Goal: Task Accomplishment & Management: Use online tool/utility

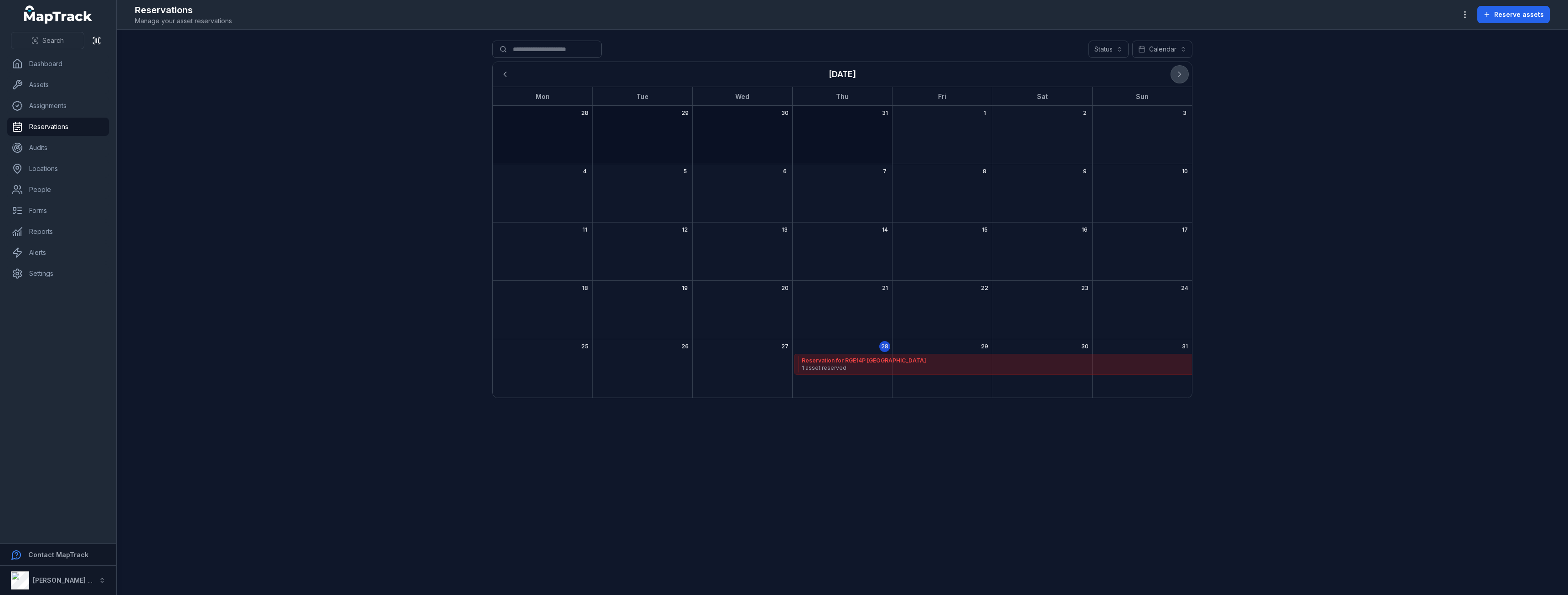
click at [1178, 74] on icon "Next" at bounding box center [1180, 74] width 9 height 9
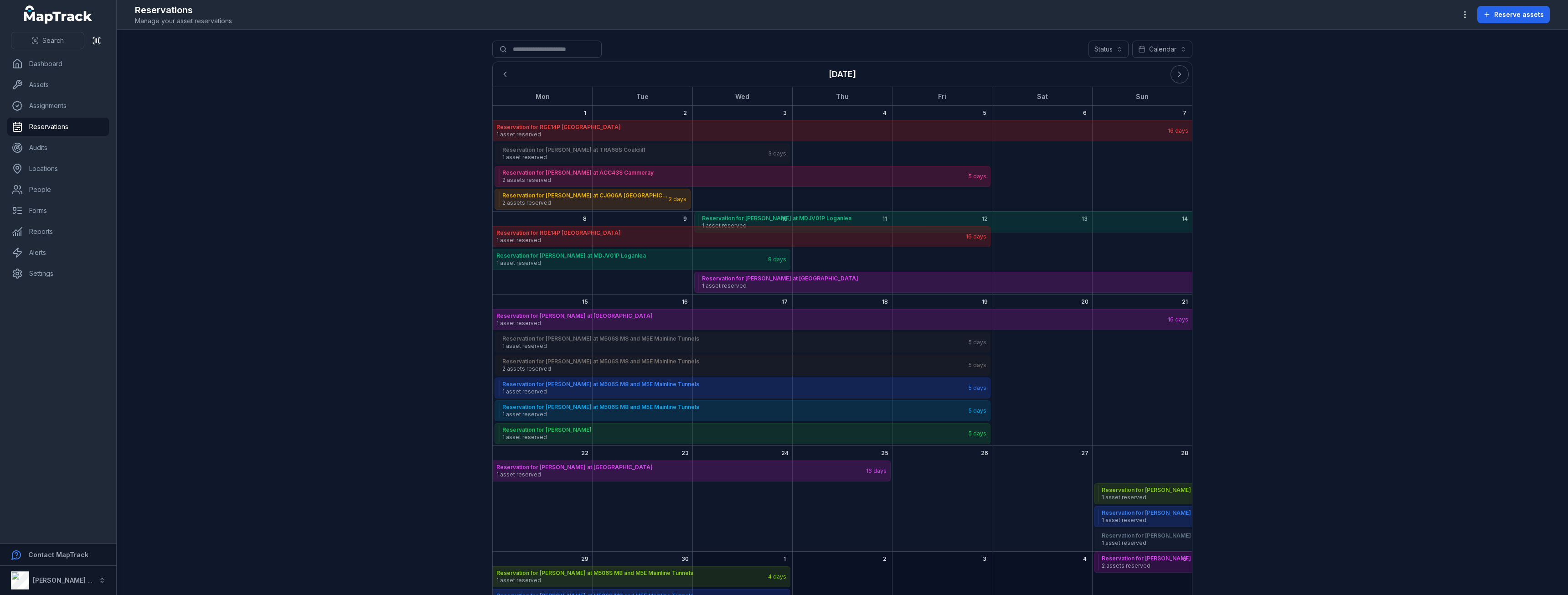
click at [528, 113] on div "1" at bounding box center [542, 159] width 99 height 106
click at [443, 178] on div "Reserve assets" at bounding box center [435, 176] width 101 height 16
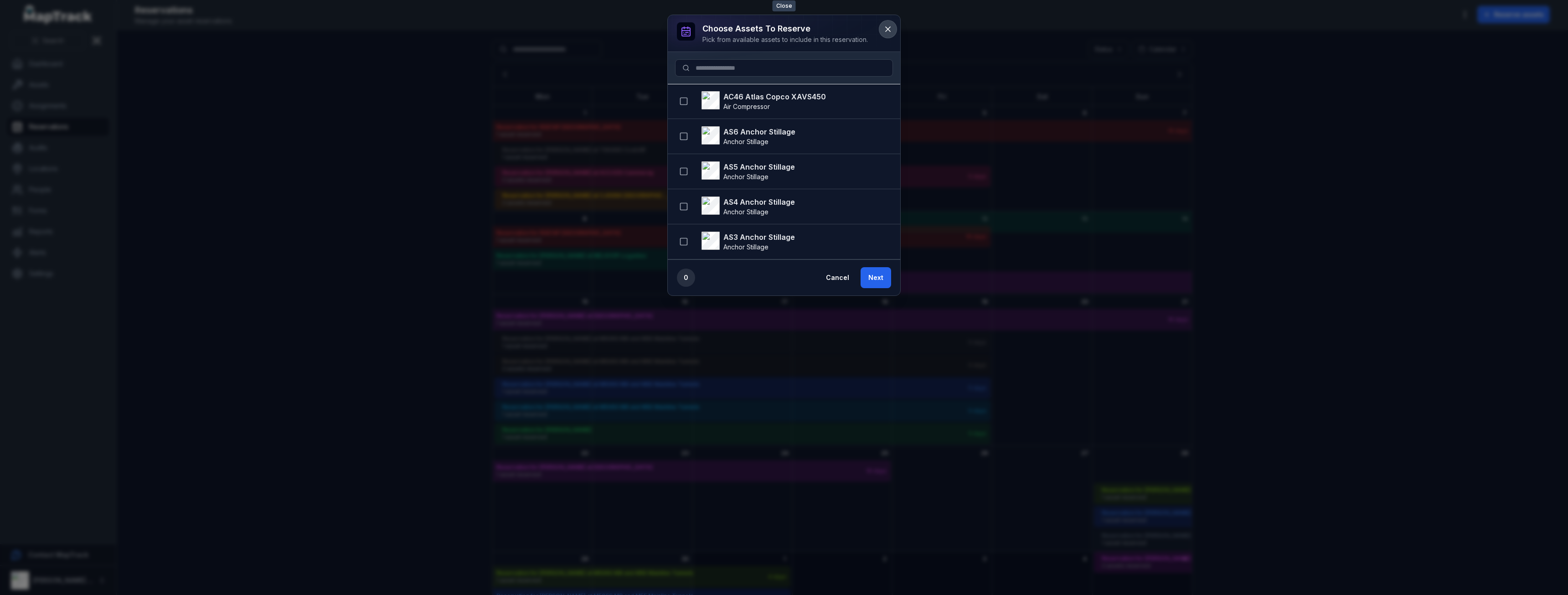
click at [886, 29] on icon at bounding box center [887, 29] width 9 height 9
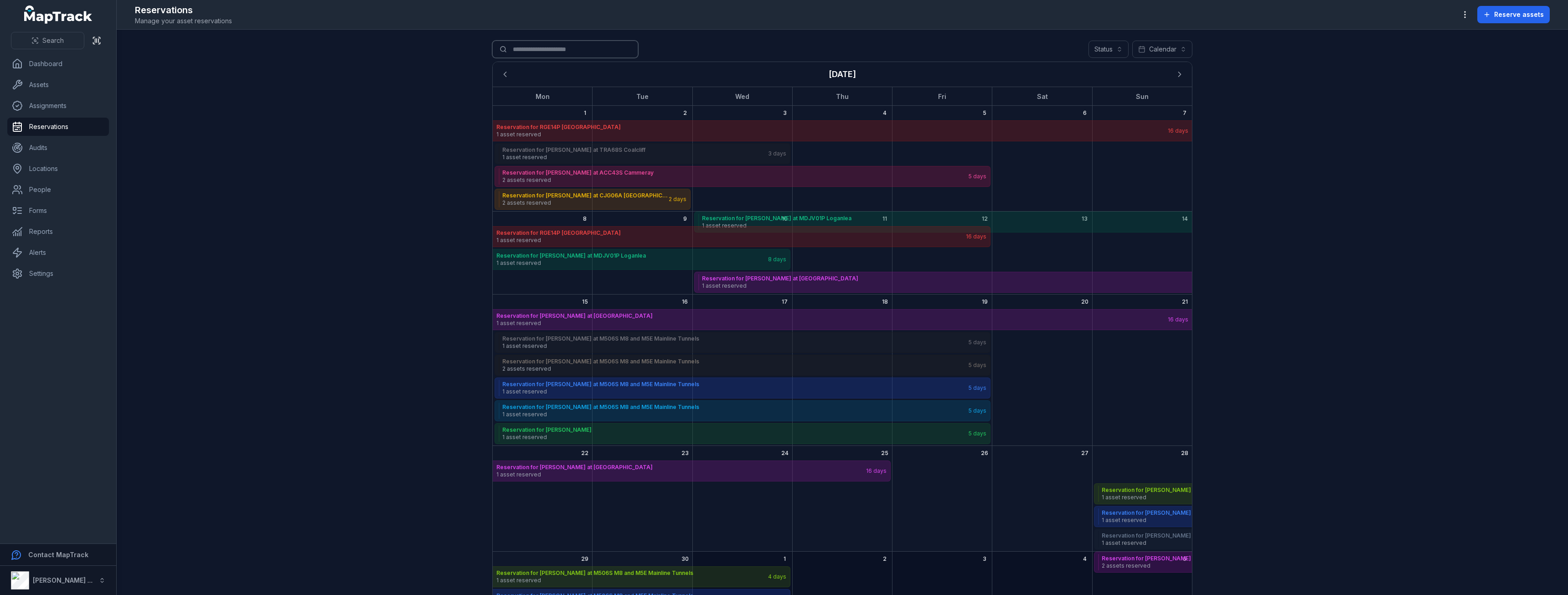
click at [555, 48] on input "Search for reservations" at bounding box center [565, 49] width 146 height 17
click at [1503, 8] on button "Reserve assets" at bounding box center [1513, 15] width 72 height 17
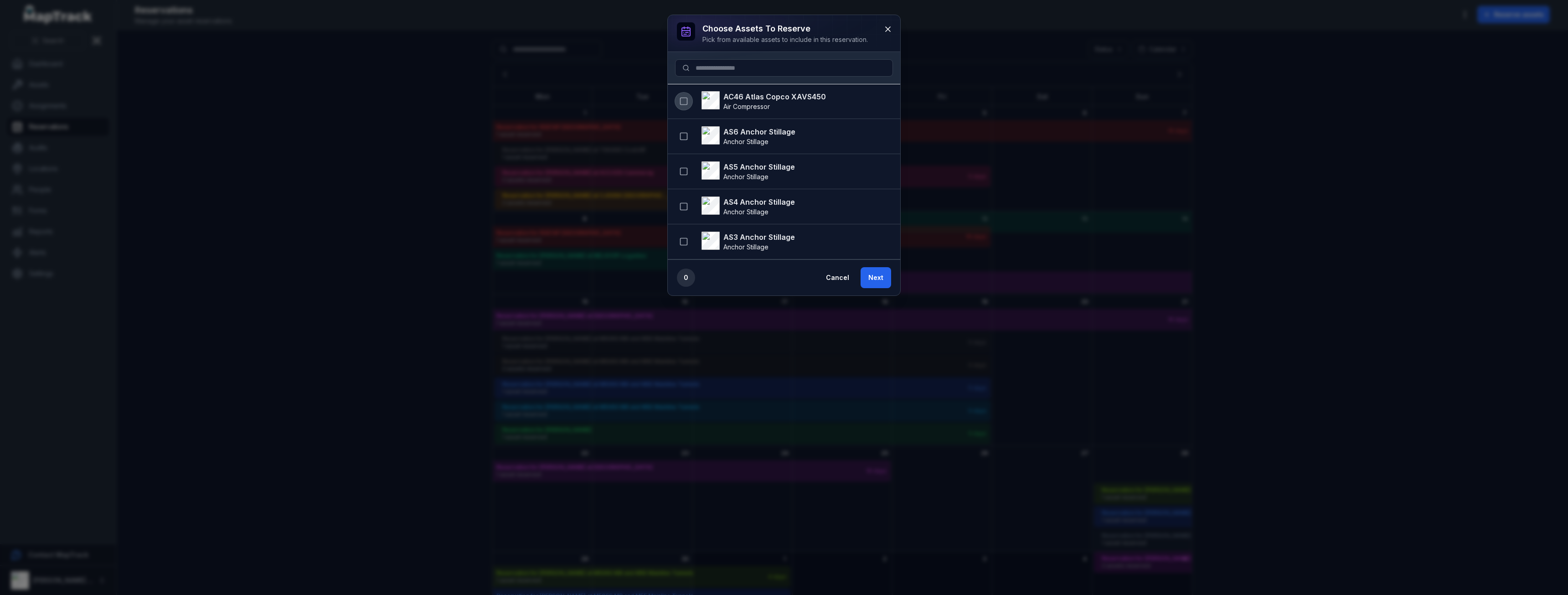
click at [687, 103] on icon "button" at bounding box center [684, 101] width 9 height 9
click at [885, 273] on button "Next" at bounding box center [876, 278] width 30 height 21
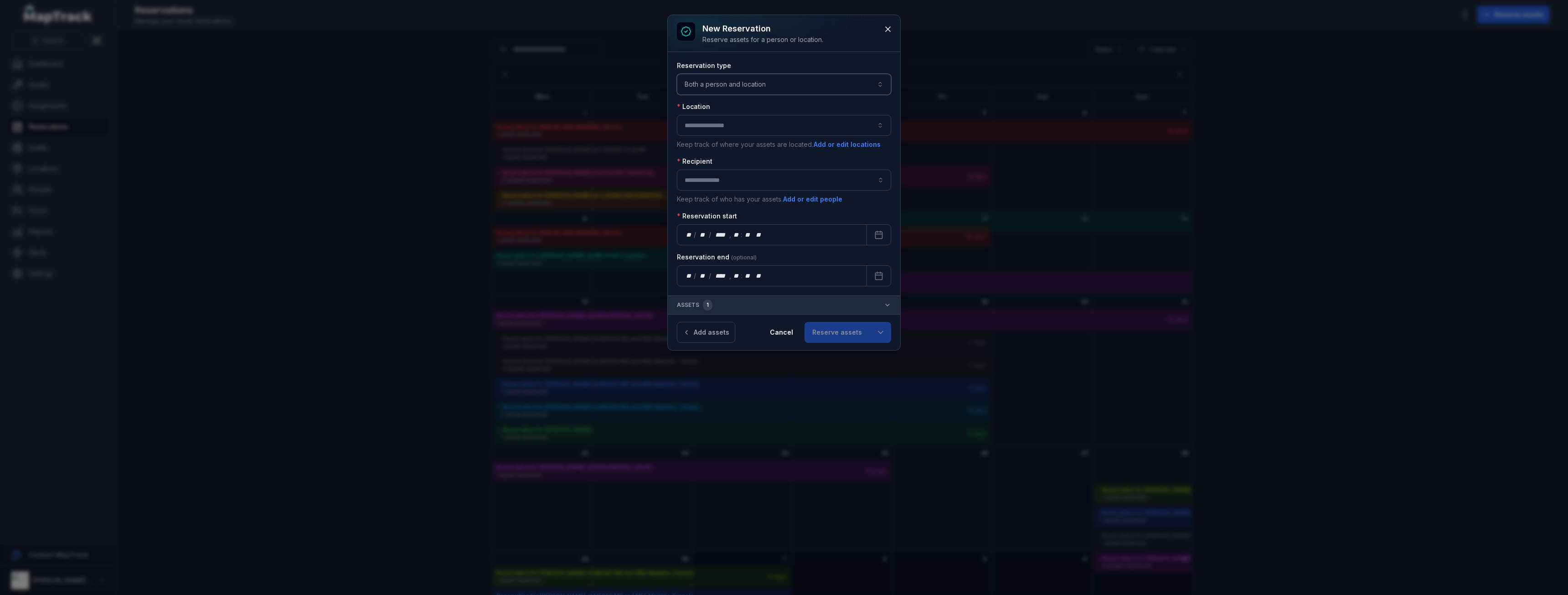
click at [787, 90] on button "Both a person and location ****" at bounding box center [784, 84] width 214 height 21
click at [723, 146] on div "A location" at bounding box center [784, 143] width 195 height 9
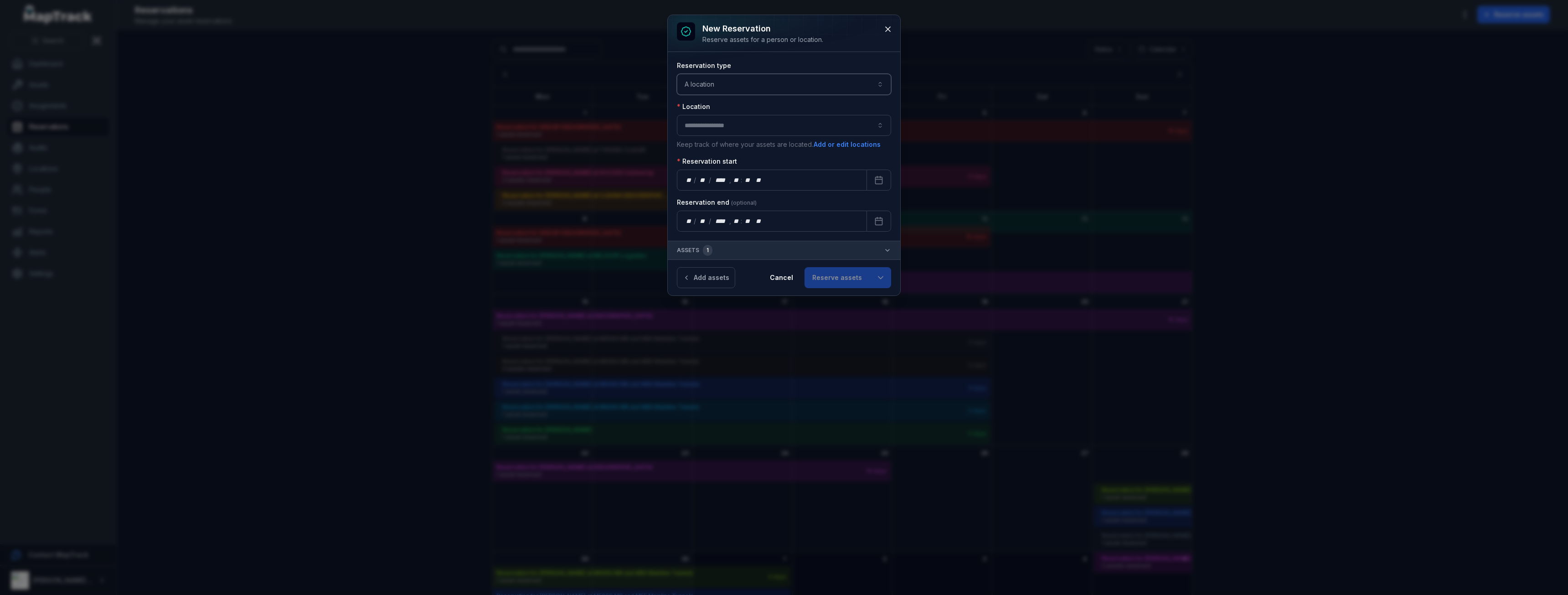
click at [740, 136] on div "Location Keep track of where your assets are located. Add or edit locations" at bounding box center [784, 126] width 214 height 48
click at [752, 121] on button "button" at bounding box center [784, 125] width 214 height 21
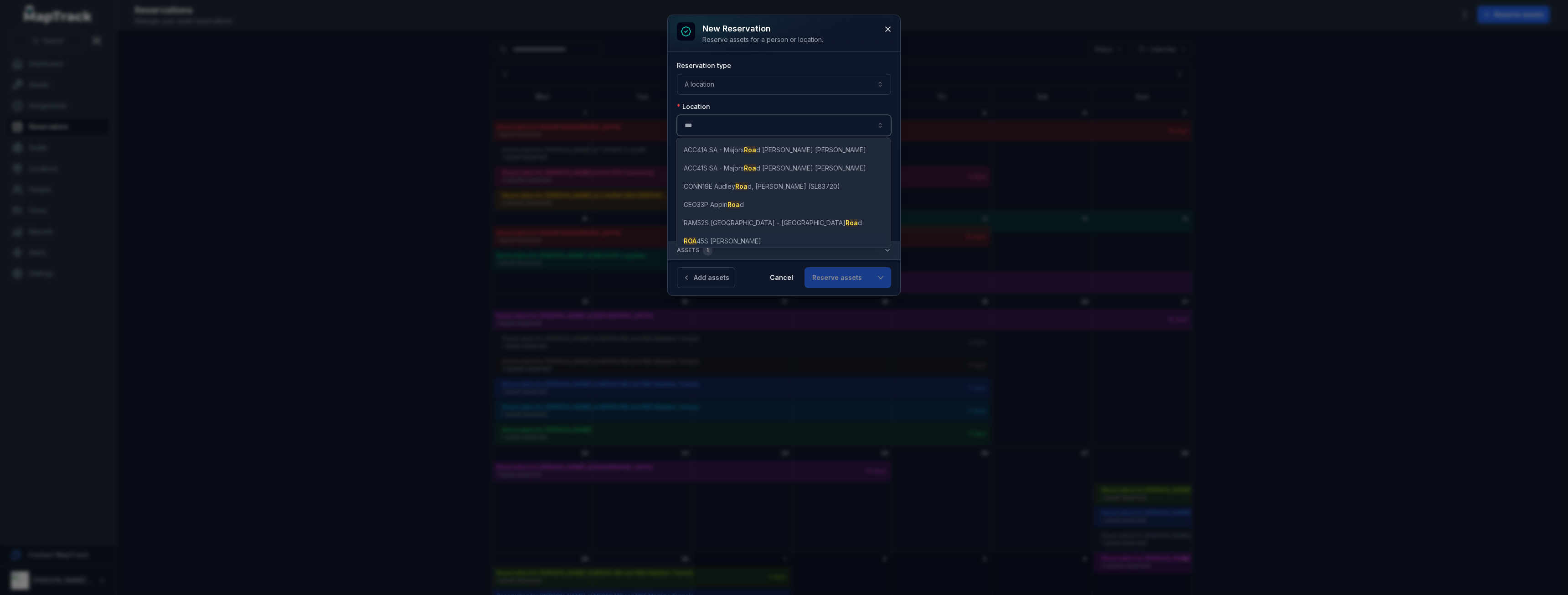
type input "***"
drag, startPoint x: 740, startPoint y: 233, endPoint x: 733, endPoint y: 242, distance: 11.4
click at [740, 234] on div "ROA [STREET_ADDRESS][PERSON_NAME]" at bounding box center [783, 241] width 211 height 16
type input "**********"
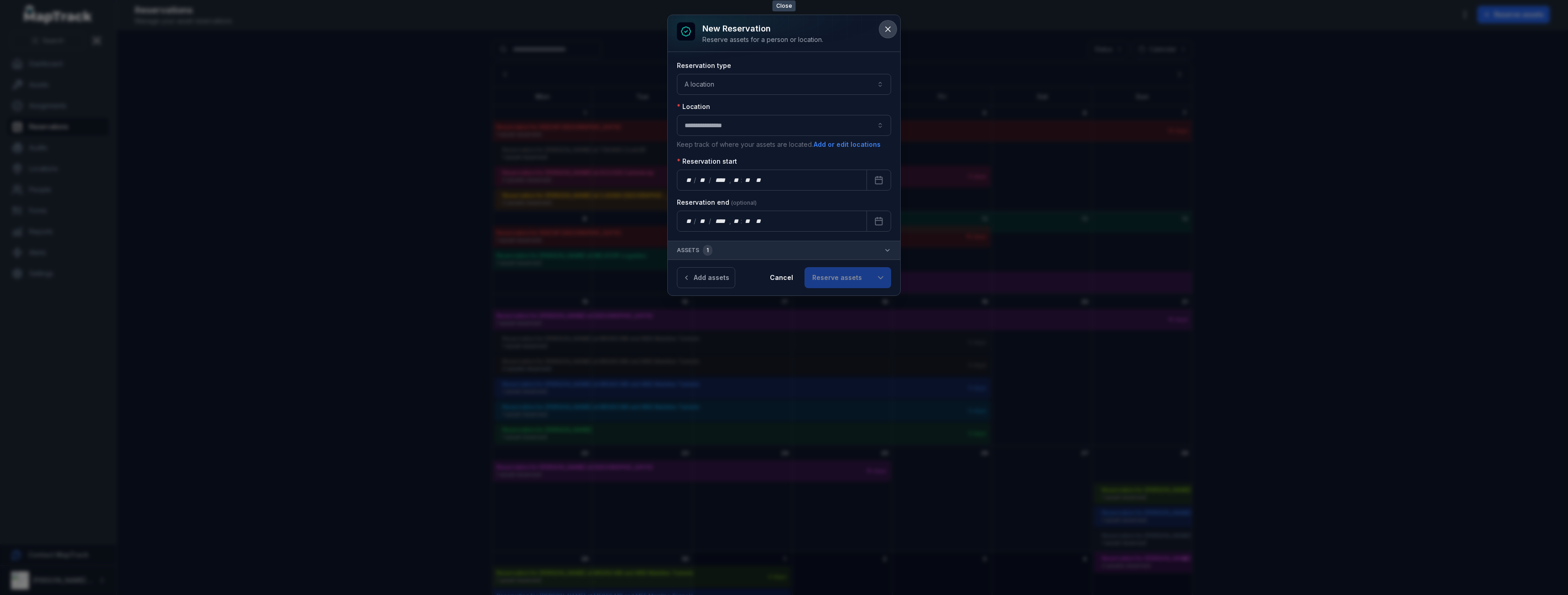
click at [891, 30] on icon at bounding box center [887, 29] width 9 height 9
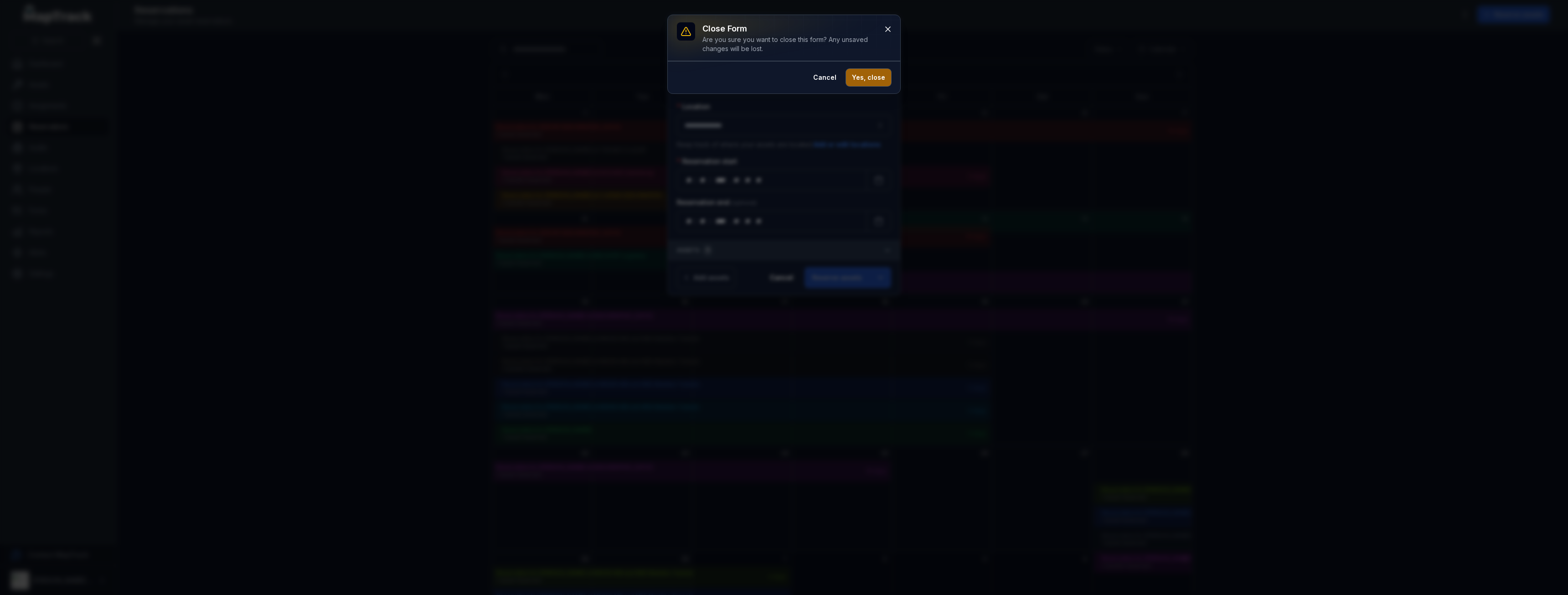
click at [861, 81] on button "Yes, close" at bounding box center [869, 77] width 45 height 17
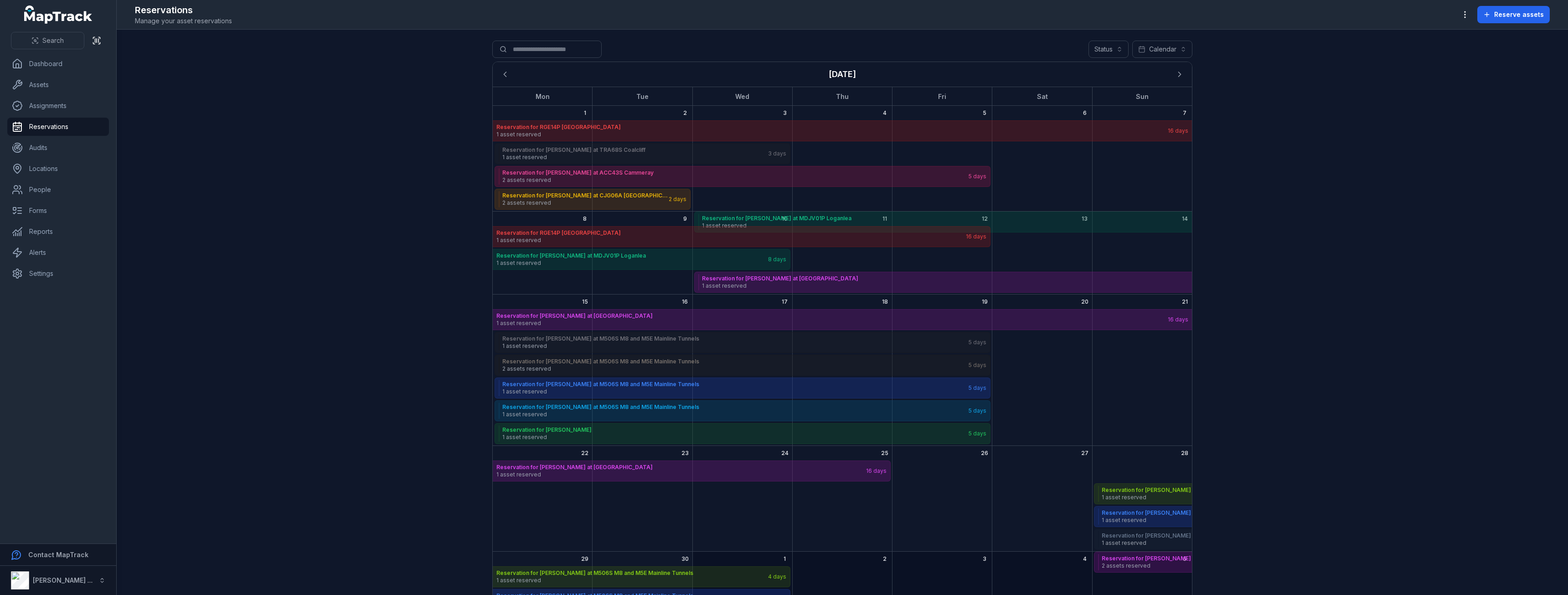
click at [26, 74] on ul "Dashboard Assets Assignments Reservations Audits Locations People Forms Reports…" at bounding box center [58, 169] width 102 height 228
click at [37, 85] on link "Assets" at bounding box center [58, 85] width 102 height 18
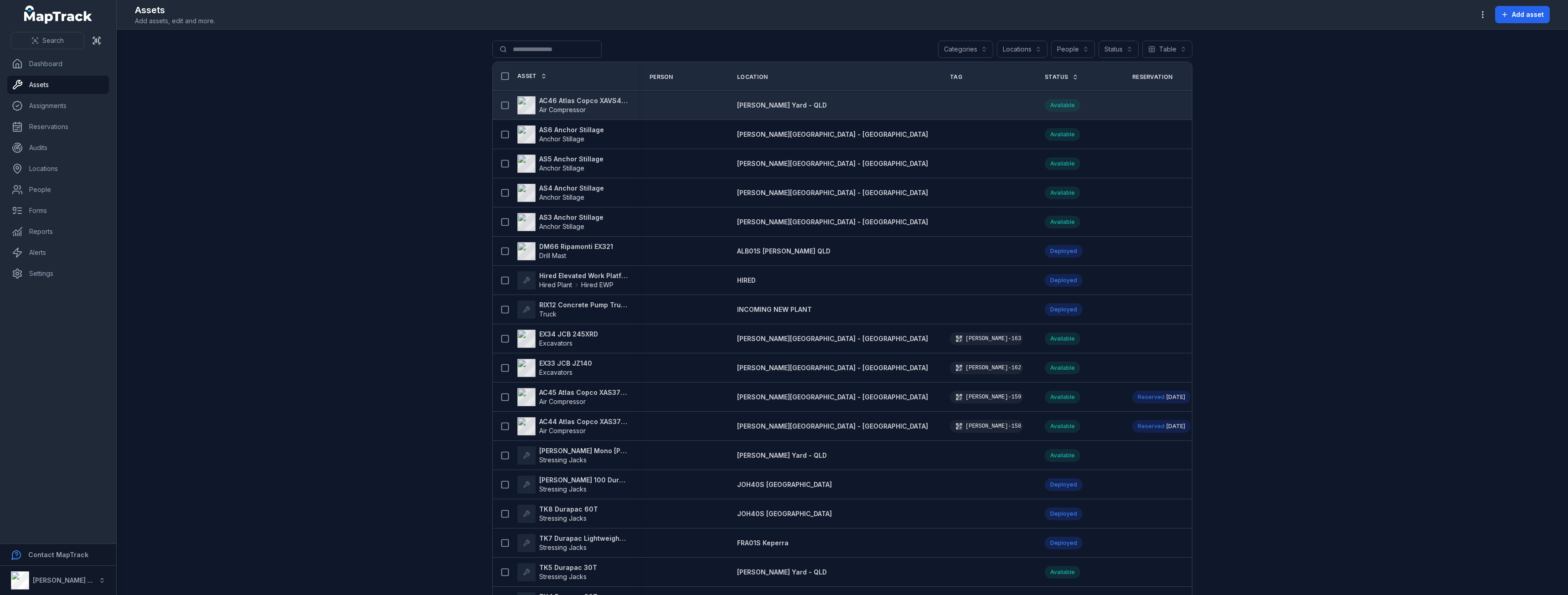
click at [576, 102] on strong "AC46 Atlas Copco XAVS450" at bounding box center [583, 100] width 88 height 9
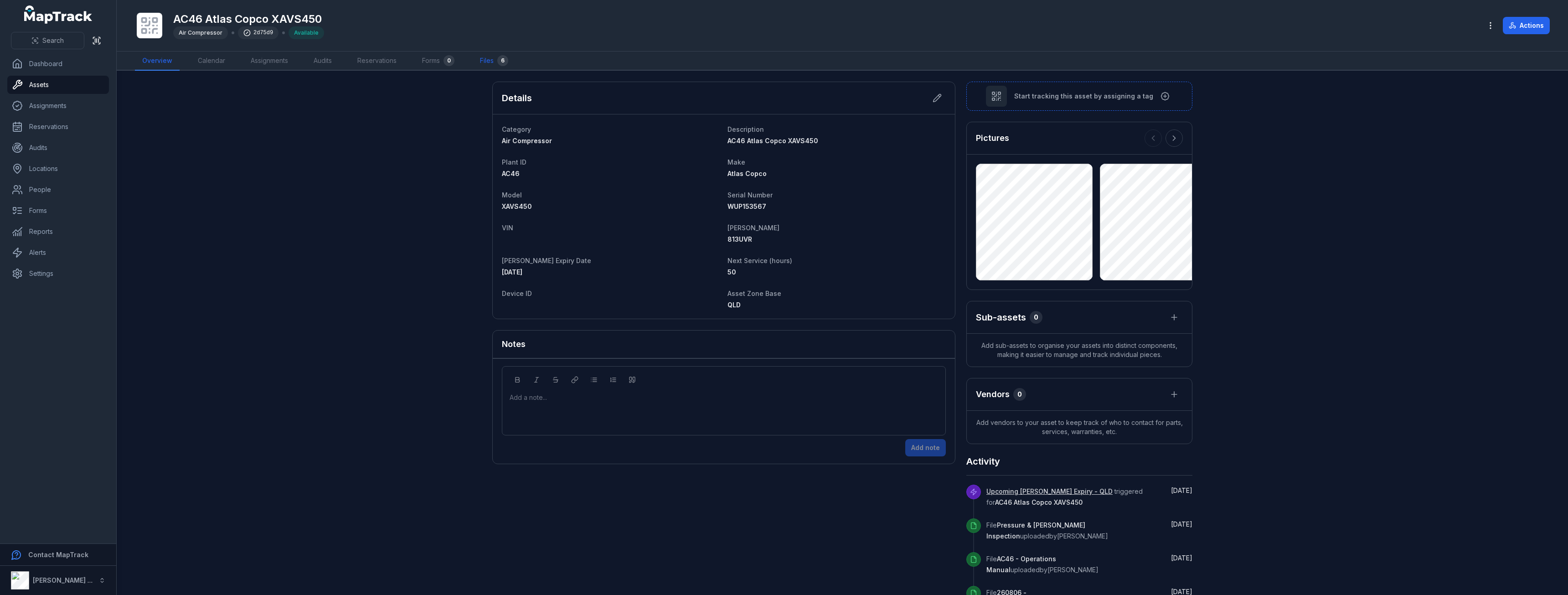
click at [485, 62] on link "Files 6" at bounding box center [494, 61] width 43 height 19
